Goal: Transaction & Acquisition: Purchase product/service

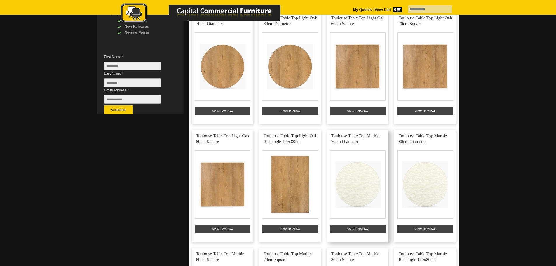
scroll to position [146, 0]
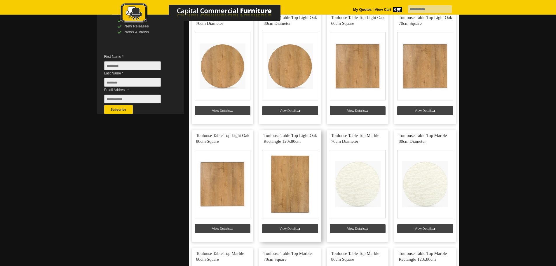
click at [291, 190] on link at bounding box center [290, 186] width 62 height 112
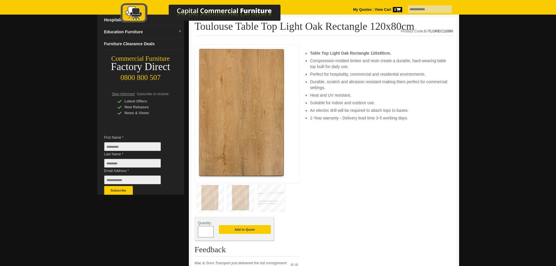
scroll to position [88, 0]
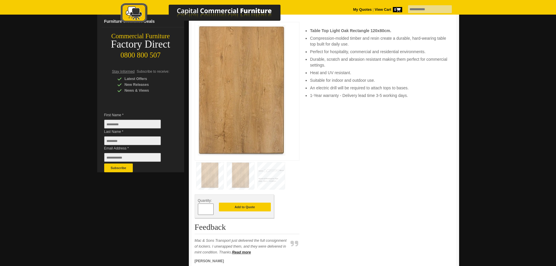
click at [272, 169] on img at bounding box center [271, 175] width 27 height 26
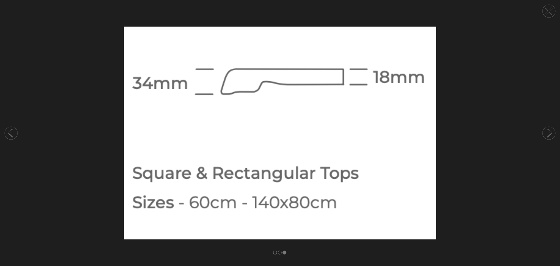
drag, startPoint x: 481, startPoint y: 129, endPoint x: 494, endPoint y: 105, distance: 27.3
click at [481, 128] on img at bounding box center [280, 133] width 560 height 213
click at [546, 13] on circle at bounding box center [549, 11] width 13 height 13
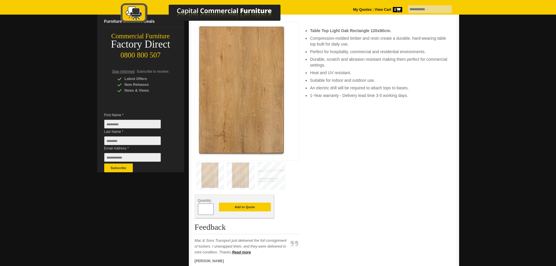
click at [211, 174] on img at bounding box center [209, 175] width 27 height 26
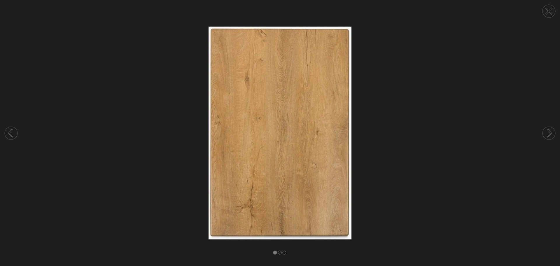
click at [556, 13] on icon at bounding box center [549, 11] width 22 height 22
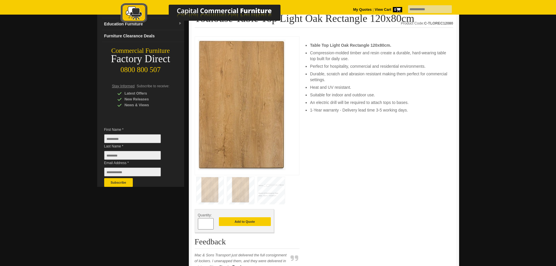
scroll to position [0, 0]
